Goal: Task Accomplishment & Management: Manage account settings

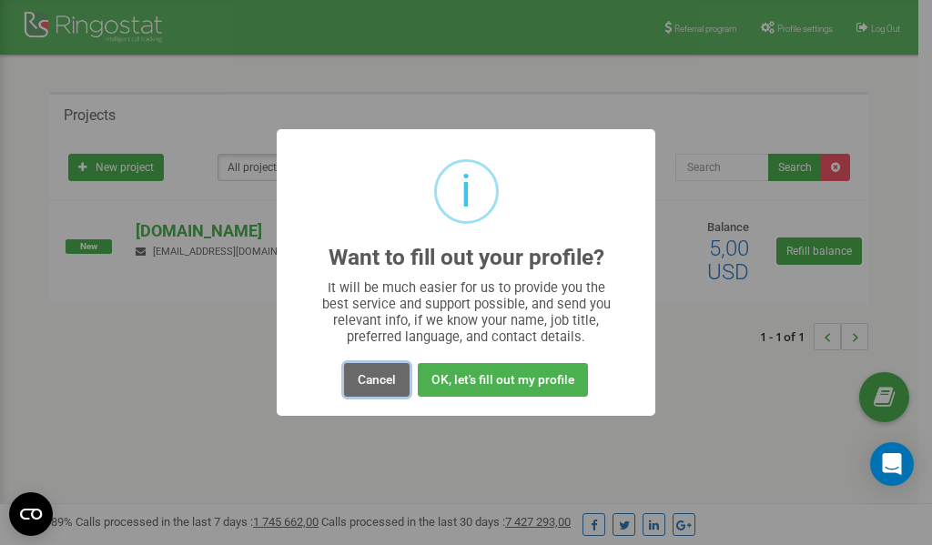
click at [378, 381] on button "Cancel" at bounding box center [376, 380] width 65 height 34
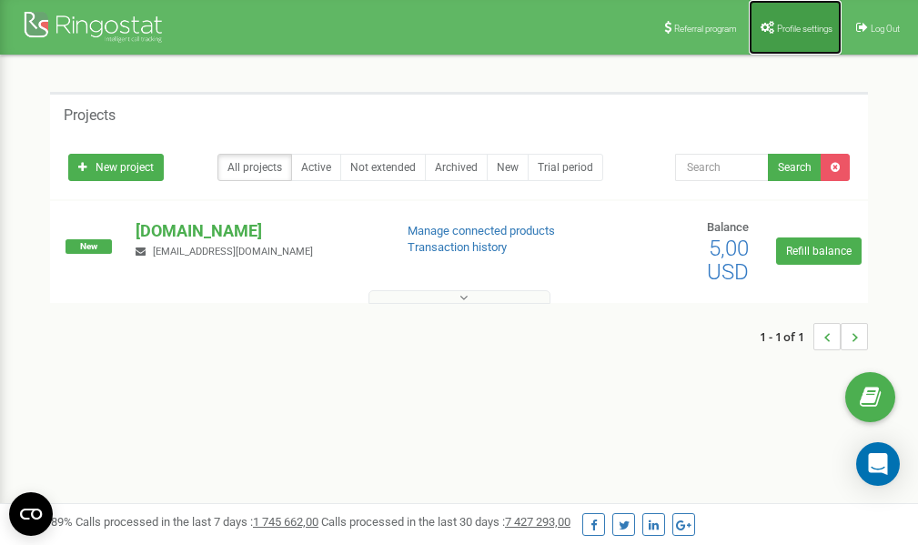
click at [786, 24] on span "Profile settings" at bounding box center [804, 29] width 55 height 10
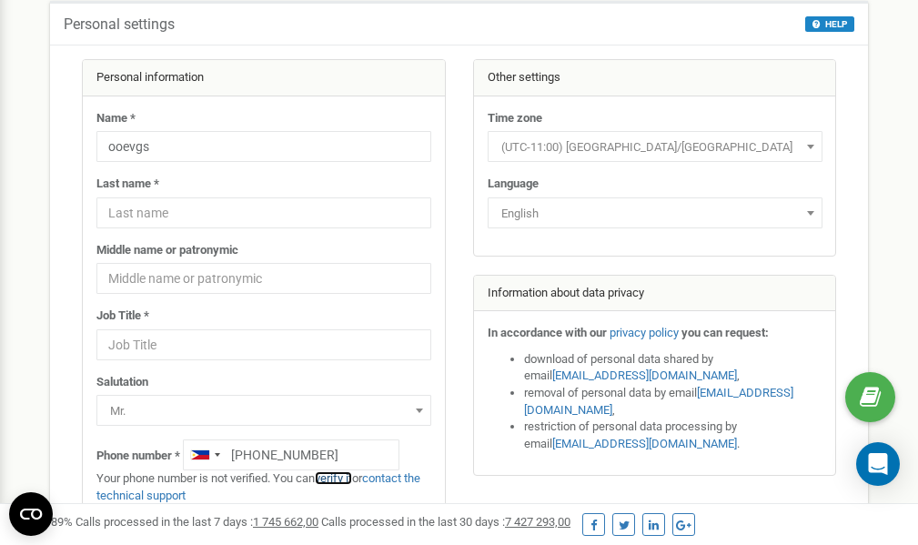
click at [340, 477] on link "verify it" at bounding box center [333, 478] width 37 height 14
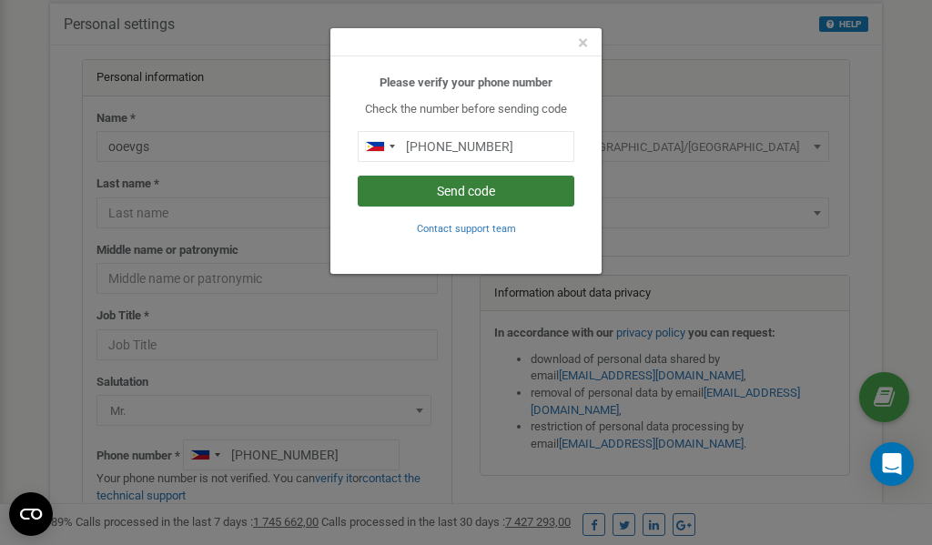
click at [508, 190] on button "Send code" at bounding box center [466, 191] width 217 height 31
